Goal: Task Accomplishment & Management: Use online tool/utility

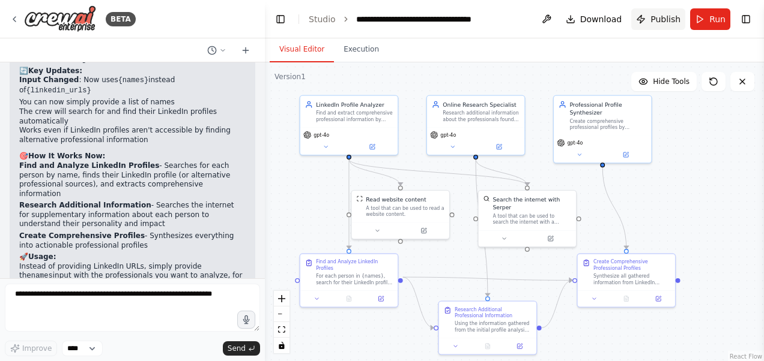
click at [667, 22] on span "Publish" at bounding box center [665, 19] width 30 height 12
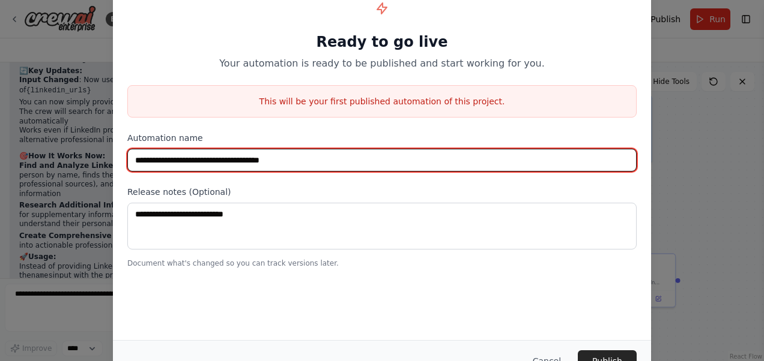
drag, startPoint x: 213, startPoint y: 157, endPoint x: 193, endPoint y: 159, distance: 19.4
click at [193, 159] on input "**********" at bounding box center [381, 160] width 509 height 23
type input "**********"
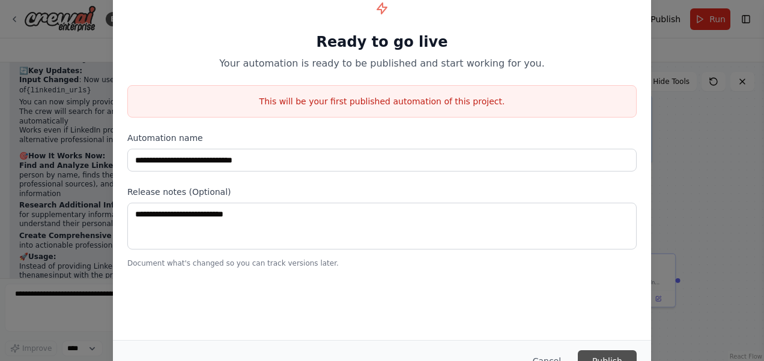
click at [615, 355] on button "Publish" at bounding box center [607, 362] width 59 height 22
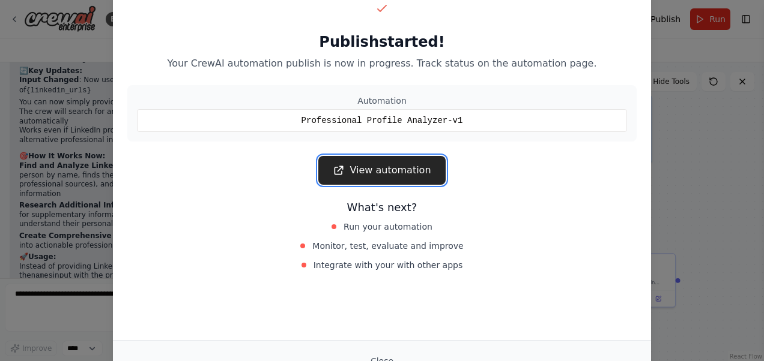
click at [403, 168] on link "View automation" at bounding box center [381, 170] width 127 height 29
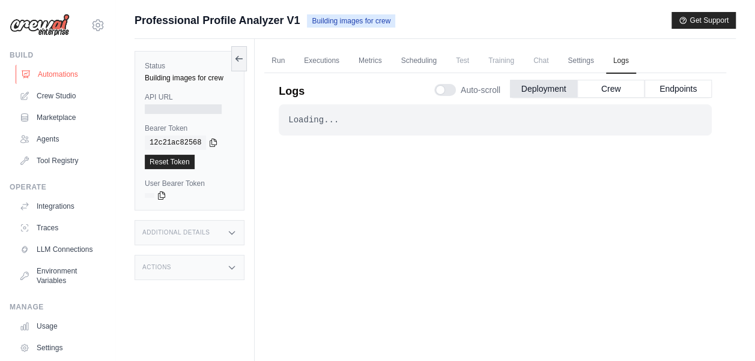
click at [54, 74] on link "Automations" at bounding box center [61, 74] width 91 height 19
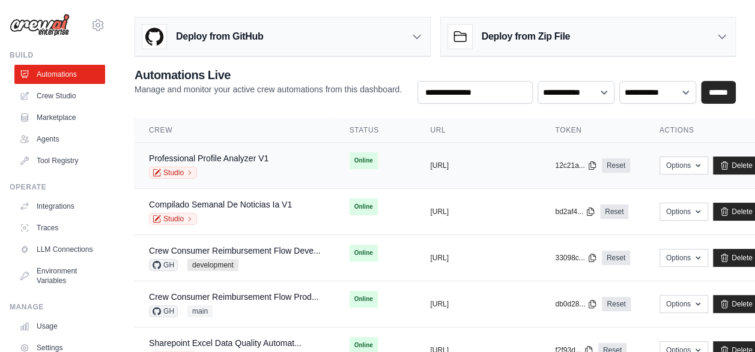
click at [265, 174] on div "Studio" at bounding box center [208, 173] width 119 height 12
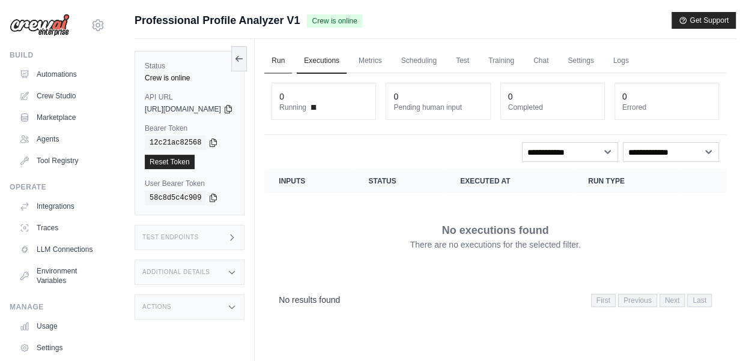
click at [292, 62] on link "Run" at bounding box center [278, 61] width 28 height 25
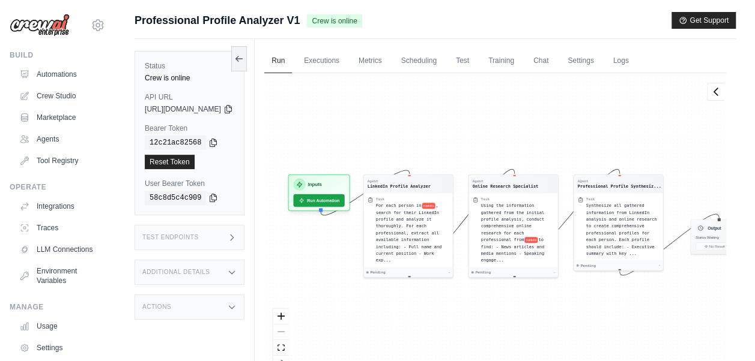
drag, startPoint x: 367, startPoint y: 303, endPoint x: 403, endPoint y: 298, distance: 36.3
click at [403, 298] on div "Agent LinkedIn Profile Analyzer Task For each person in names , search for thei…" at bounding box center [495, 226] width 462 height 307
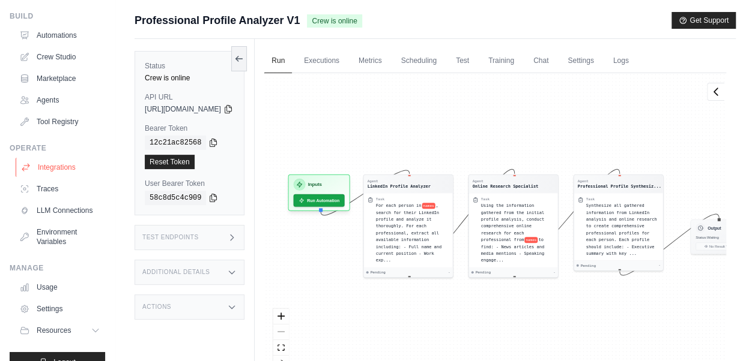
scroll to position [69, 0]
